Goal: Task Accomplishment & Management: Use online tool/utility

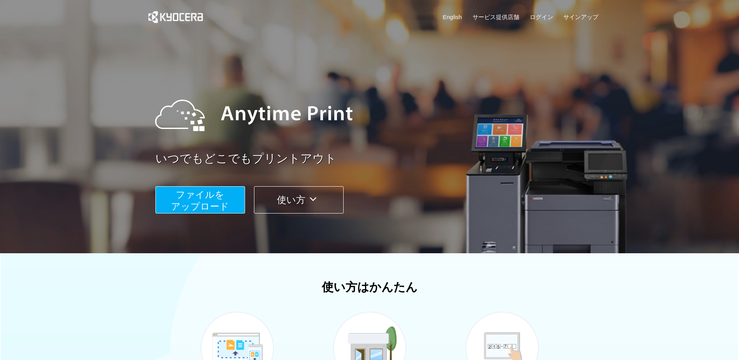
click at [210, 200] on span "ファイルを ​​アップロード" at bounding box center [200, 200] width 58 height 22
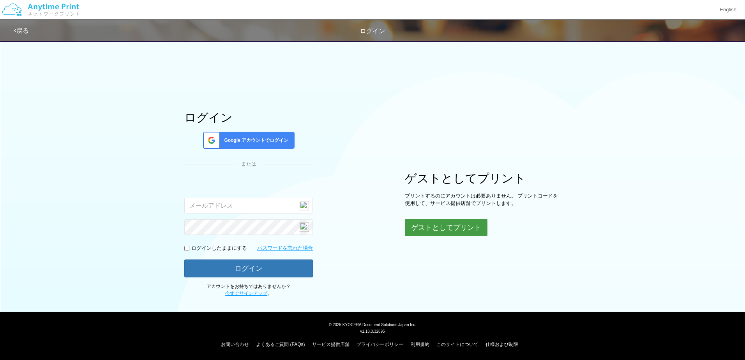
click at [462, 225] on button "ゲストとしてプリント" at bounding box center [446, 227] width 83 height 17
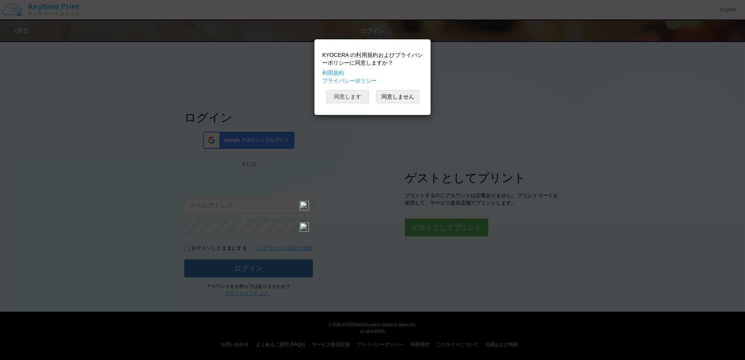
click at [353, 98] on button "同意します" at bounding box center [347, 96] width 43 height 13
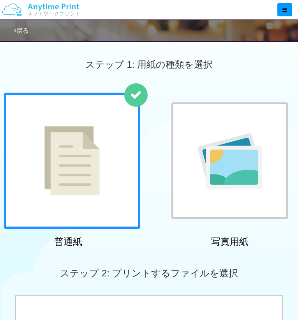
click at [230, 175] on img at bounding box center [230, 161] width 64 height 56
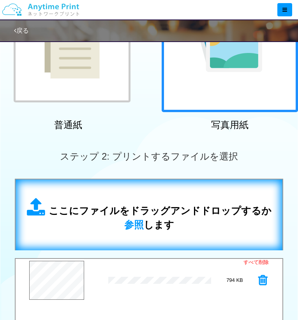
scroll to position [273, 0]
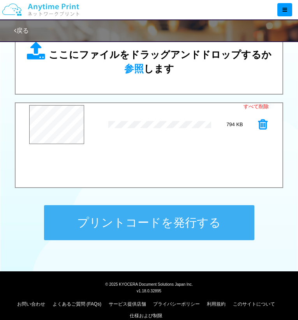
click at [209, 230] on button "プリントコードを発行する" at bounding box center [149, 222] width 210 height 35
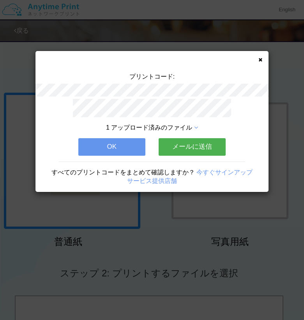
click at [203, 145] on button "メールに送信" at bounding box center [192, 146] width 67 height 17
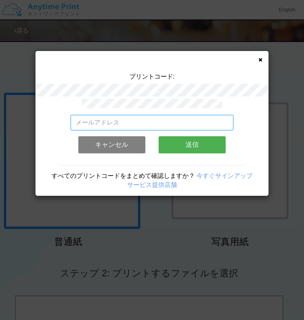
click at [150, 122] on input "email" at bounding box center [152, 123] width 163 height 16
type input "[EMAIL_ADDRESS][DOMAIN_NAME]"
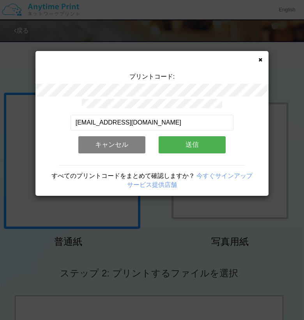
click at [204, 146] on button "送信" at bounding box center [192, 144] width 67 height 17
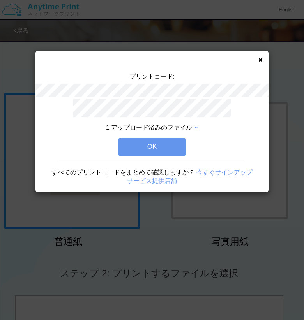
click at [169, 146] on button "OK" at bounding box center [151, 146] width 67 height 17
